Goal: Download file/media

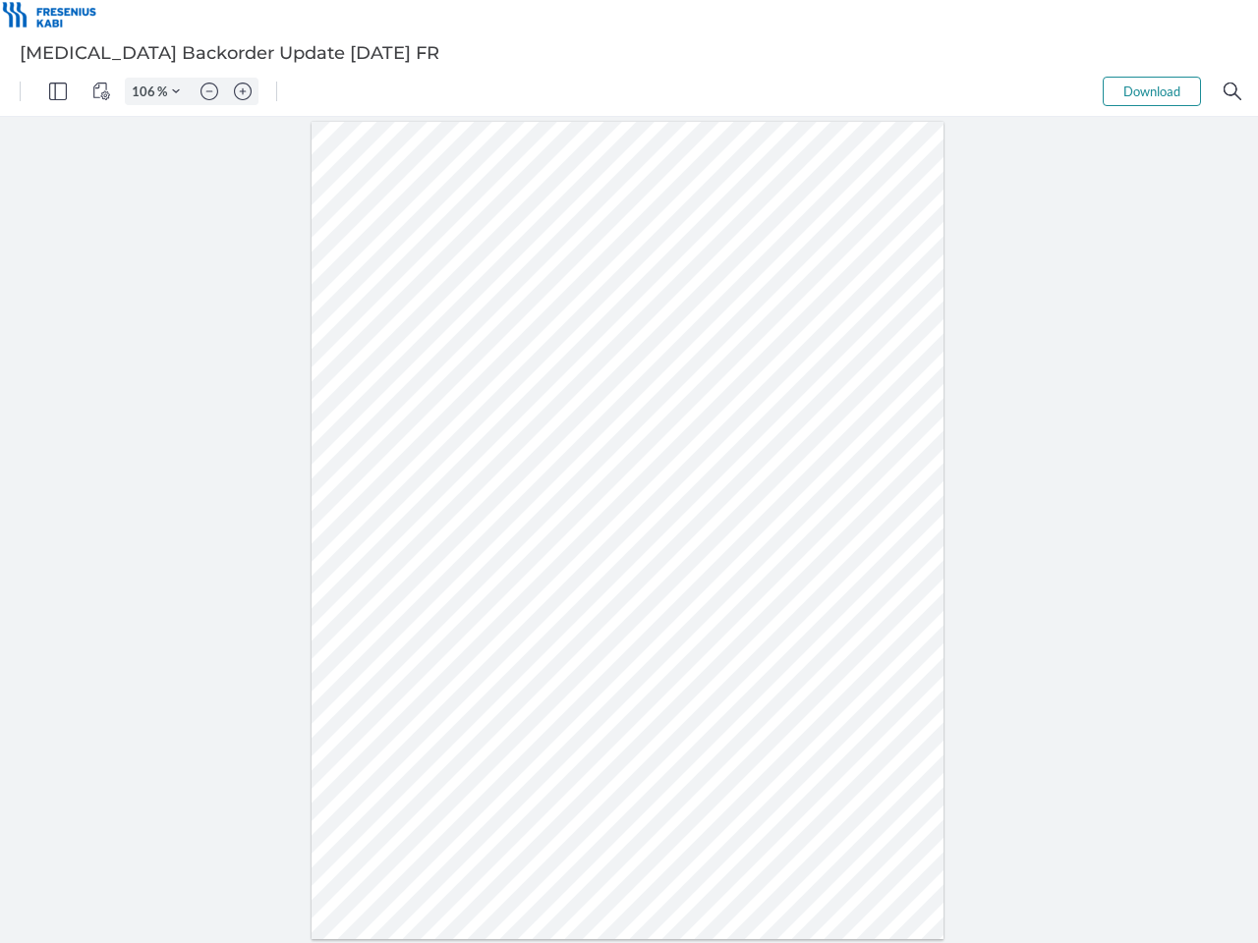
click at [58, 91] on img "Panel" at bounding box center [58, 92] width 18 height 18
click at [101, 91] on img "View Controls" at bounding box center [101, 92] width 18 height 18
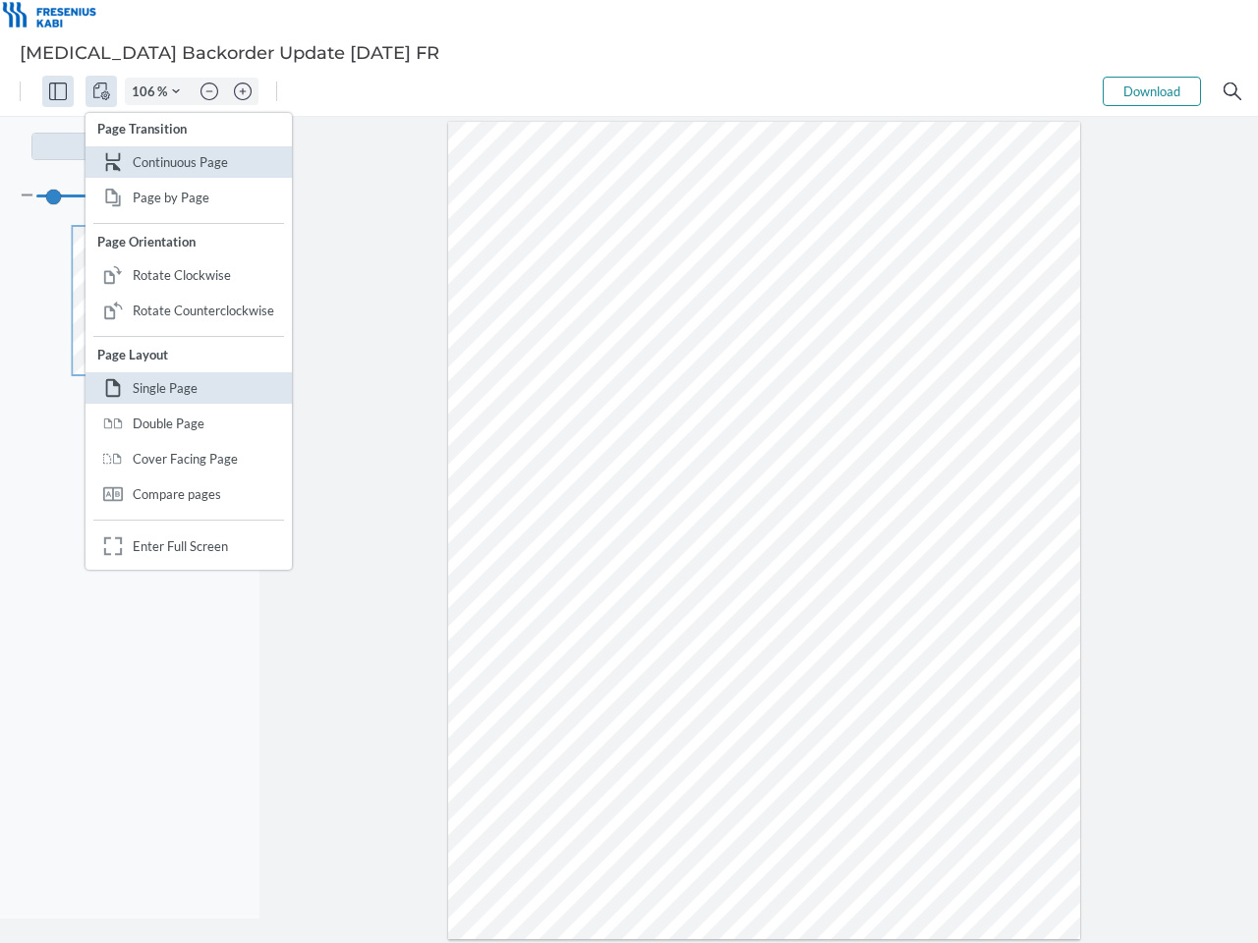
click at [146, 91] on input "106" at bounding box center [141, 92] width 31 height 18
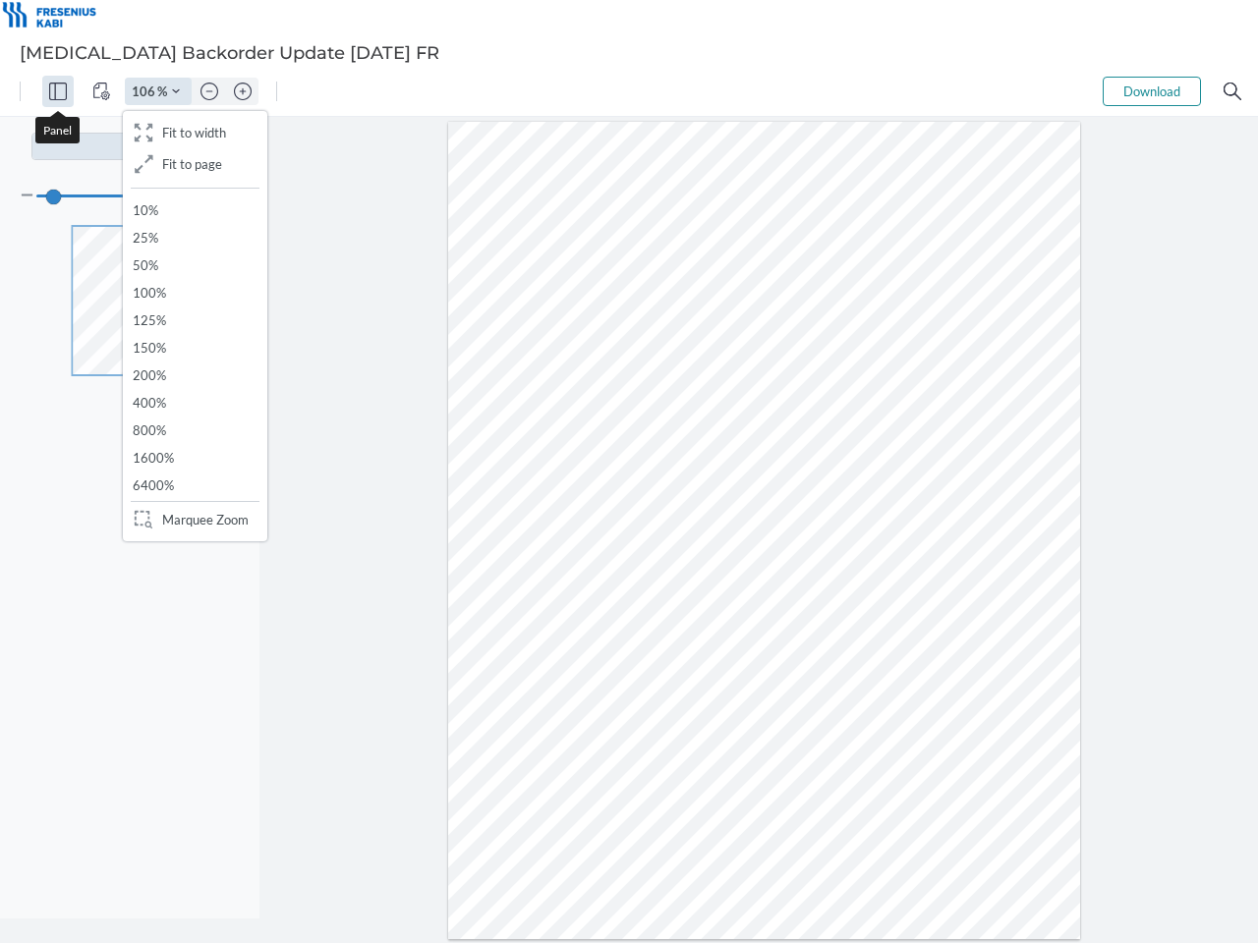
click at [176, 91] on img "Zoom Controls" at bounding box center [176, 91] width 8 height 8
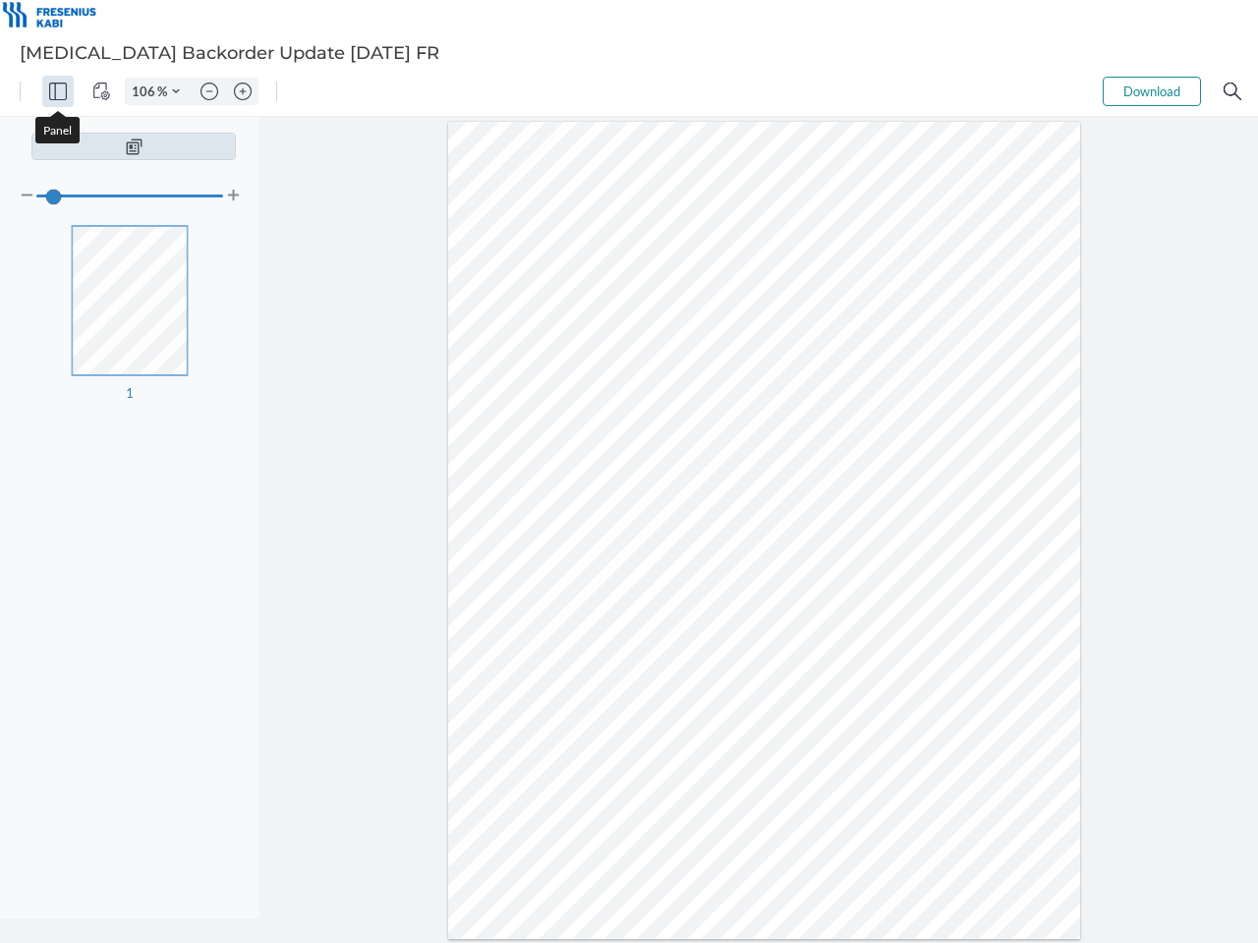
click at [209, 91] on img "Zoom out" at bounding box center [209, 92] width 18 height 18
click at [243, 91] on img "Zoom in" at bounding box center [243, 92] width 18 height 18
type input "106"
click at [1152, 91] on button "Download" at bounding box center [1152, 91] width 98 height 29
click at [1232, 91] on img "Search" at bounding box center [1233, 92] width 18 height 18
